Goal: Navigation & Orientation: Find specific page/section

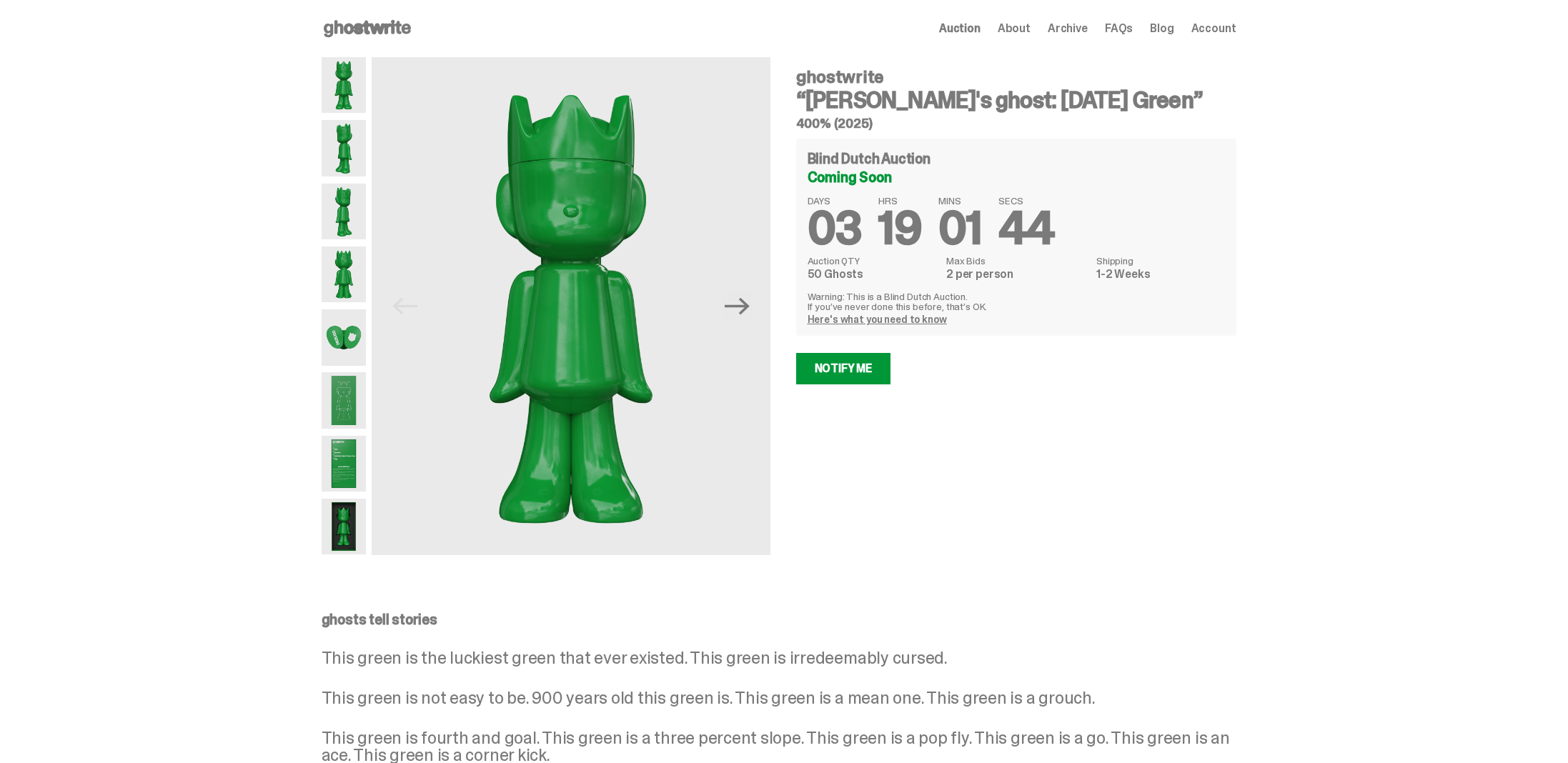
click at [1080, 31] on span "Archive" at bounding box center [1068, 28] width 40 height 11
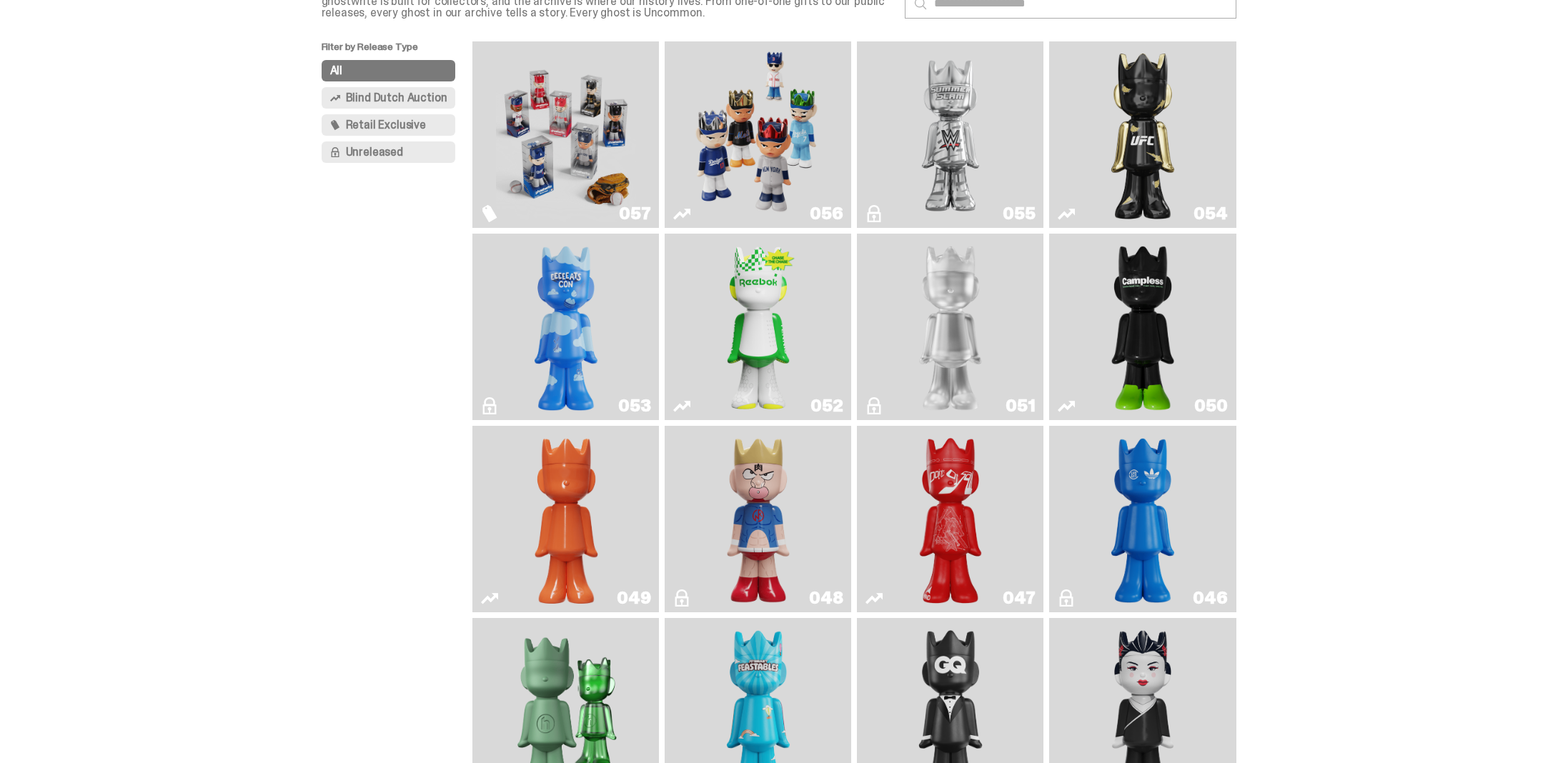
scroll to position [129, 0]
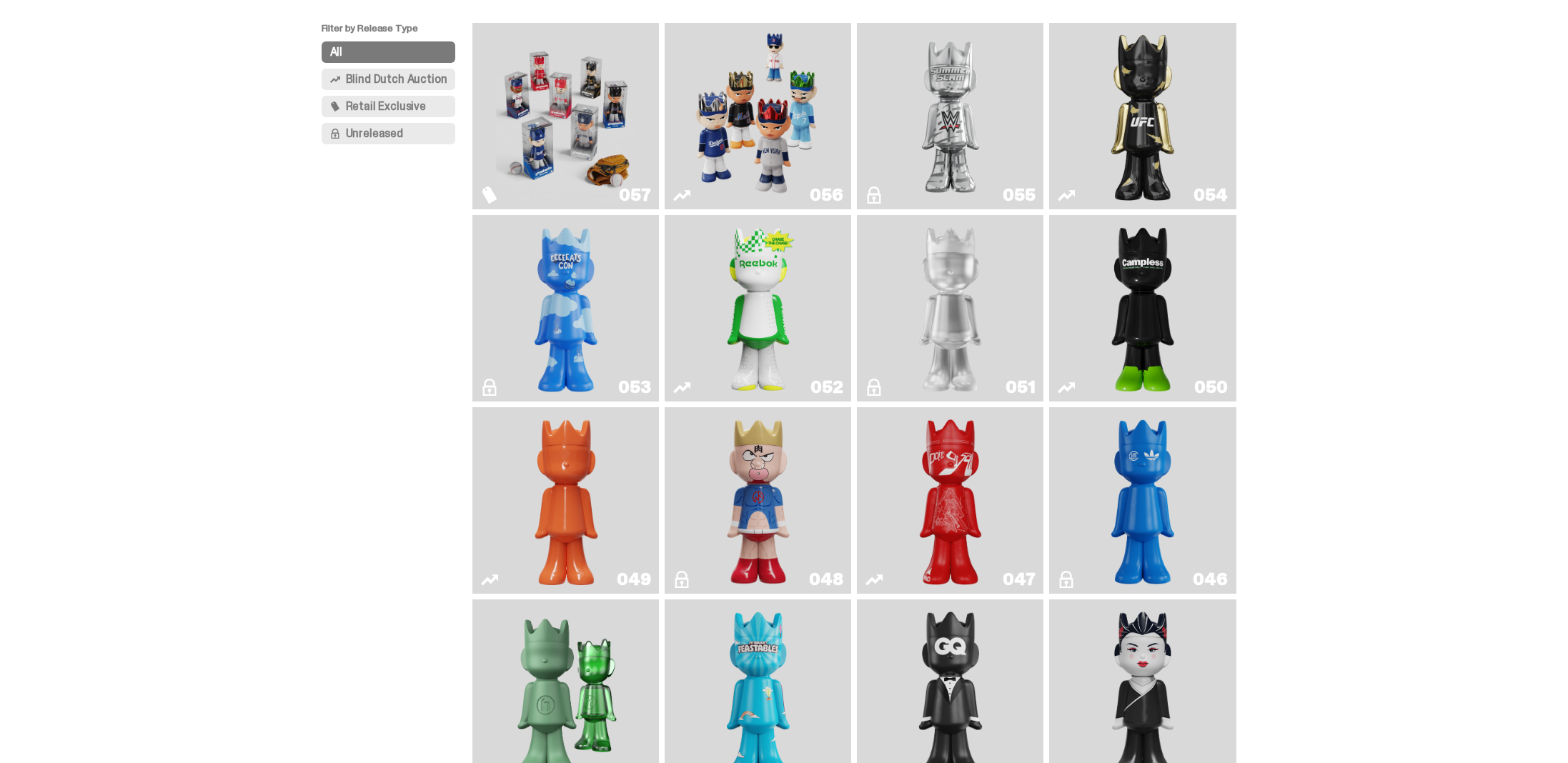
click at [1117, 122] on img "Ruby" at bounding box center [1142, 116] width 76 height 175
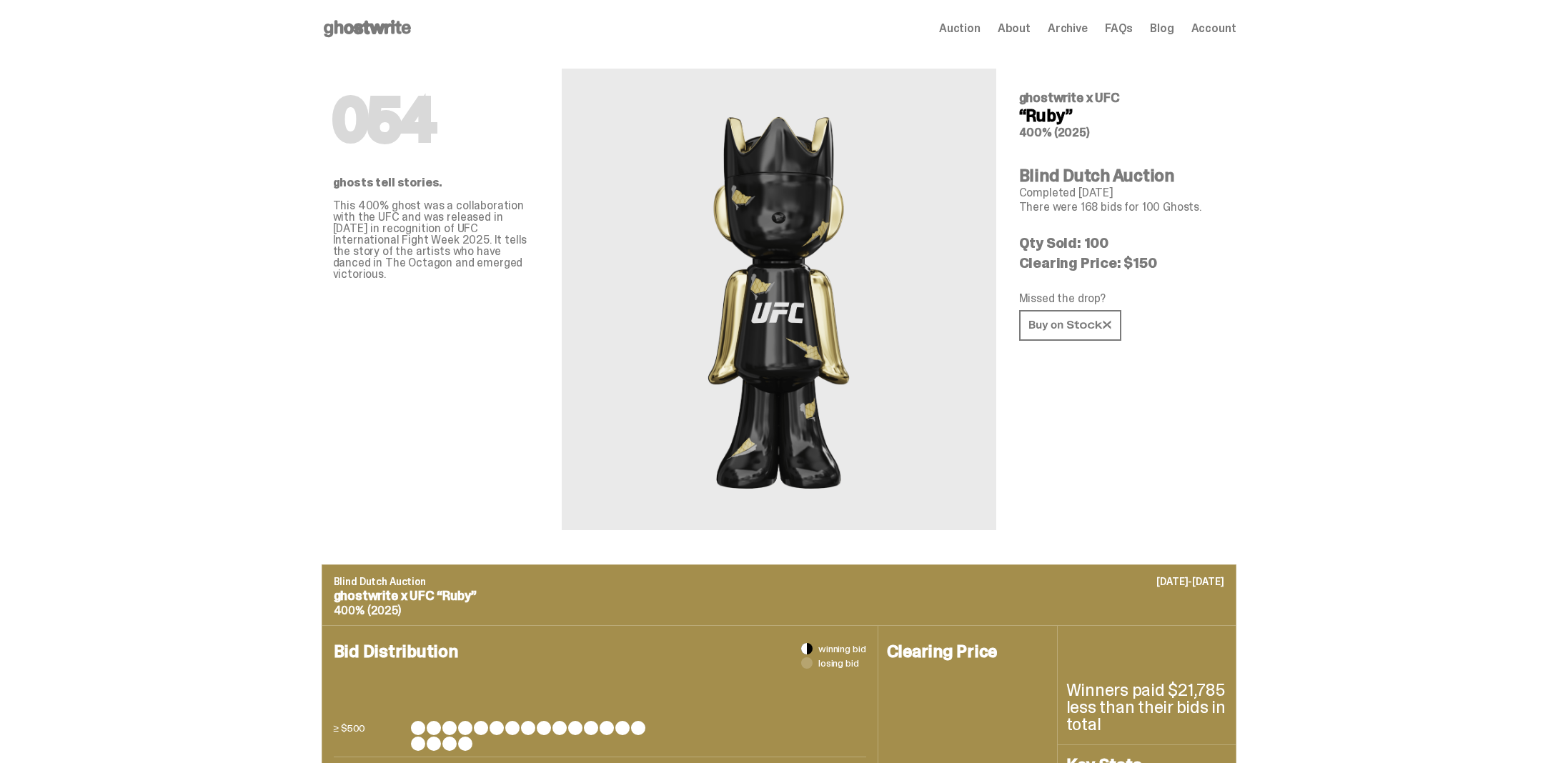
click at [1070, 16] on div "Open main menu Home Auction About Archive FAQs Blog Account Auction" at bounding box center [778, 28] width 914 height 57
click at [1073, 28] on span "Archive" at bounding box center [1068, 28] width 40 height 11
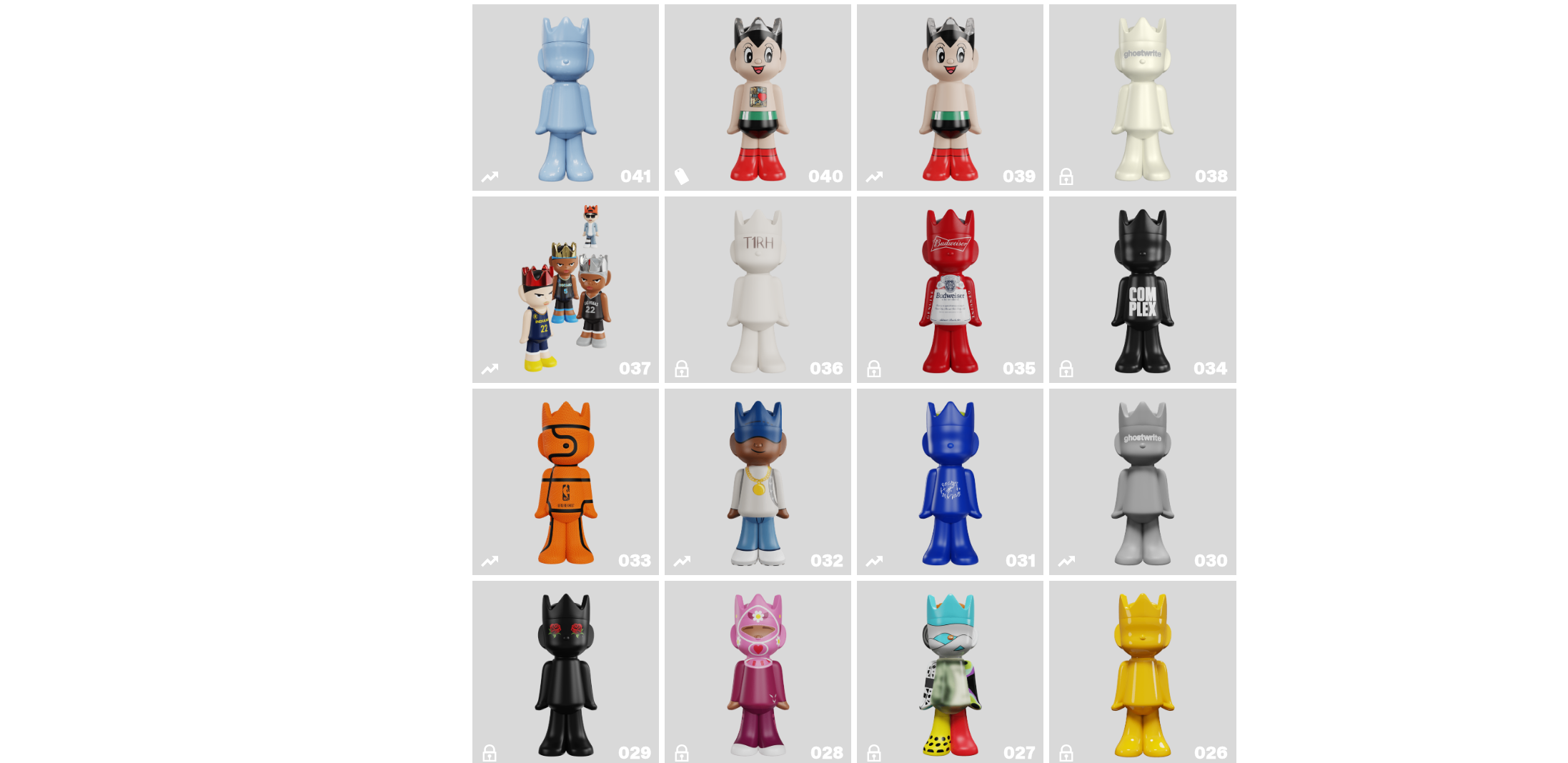
scroll to position [1167, 0]
